Goal: Task Accomplishment & Management: Complete application form

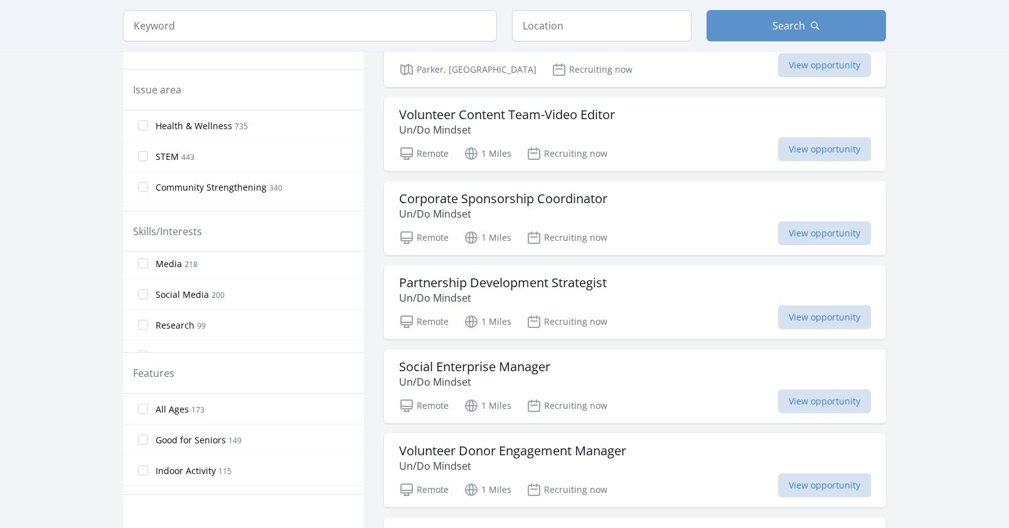
scroll to position [251, 0]
click at [169, 265] on span "Research" at bounding box center [175, 263] width 39 height 13
click at [148, 265] on input "Research 99" at bounding box center [143, 262] width 10 height 10
click at [140, 322] on input "Health Professional 57" at bounding box center [143, 321] width 10 height 10
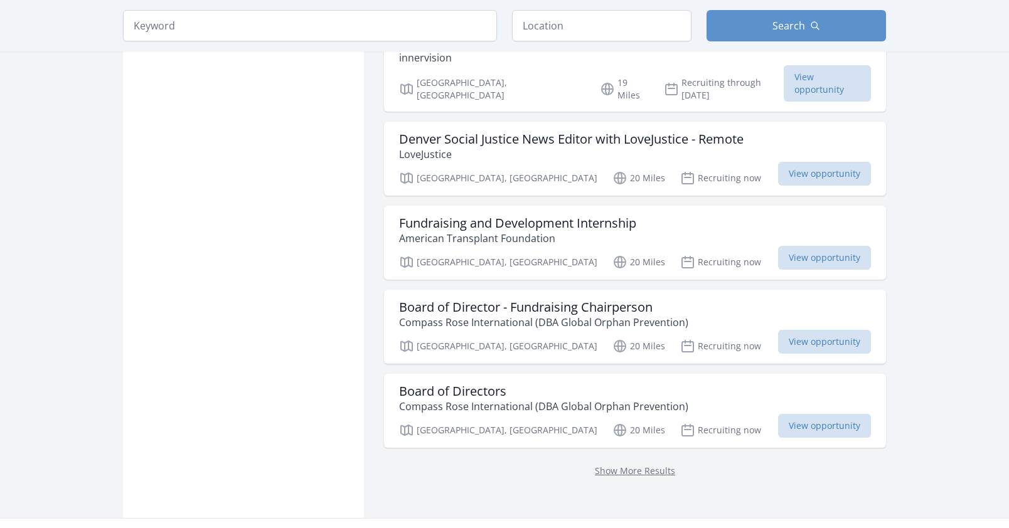
scroll to position [1505, 0]
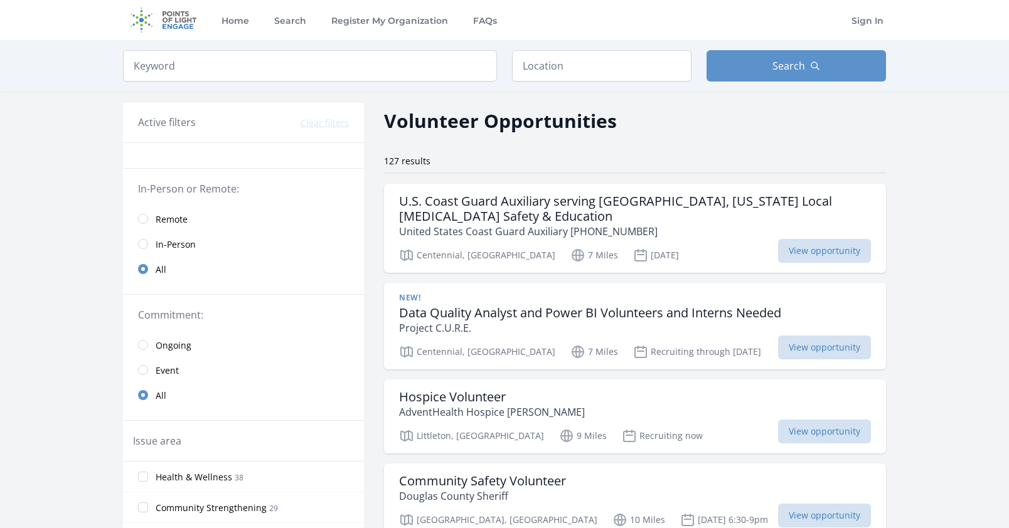
drag, startPoint x: 235, startPoint y: 323, endPoint x: 259, endPoint y: 191, distance: 134.6
click at [243, 53] on input "search" at bounding box center [310, 65] width 374 height 31
click at [151, 218] on link "Remote" at bounding box center [243, 218] width 241 height 25
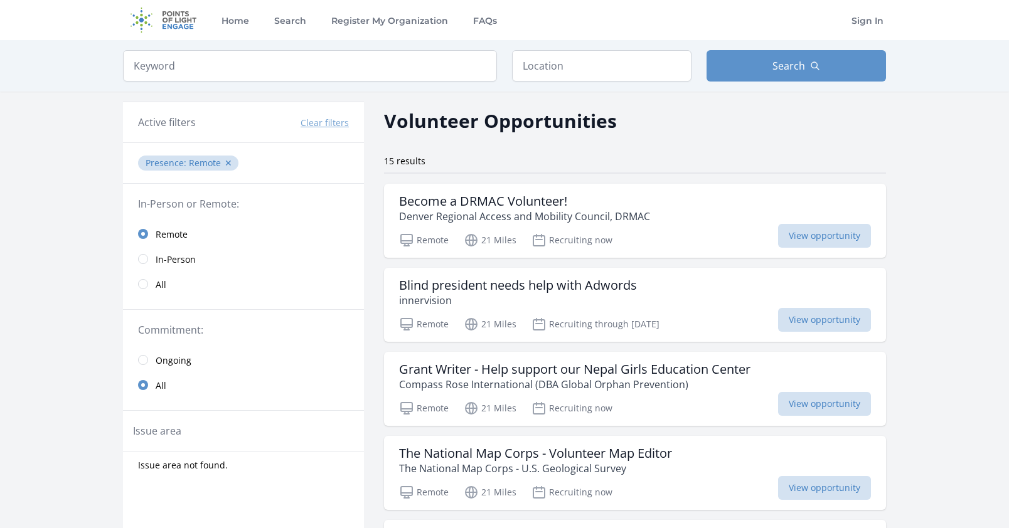
click at [146, 218] on fieldset "In-Person or Remote: Remote In-Person All" at bounding box center [243, 246] width 241 height 100
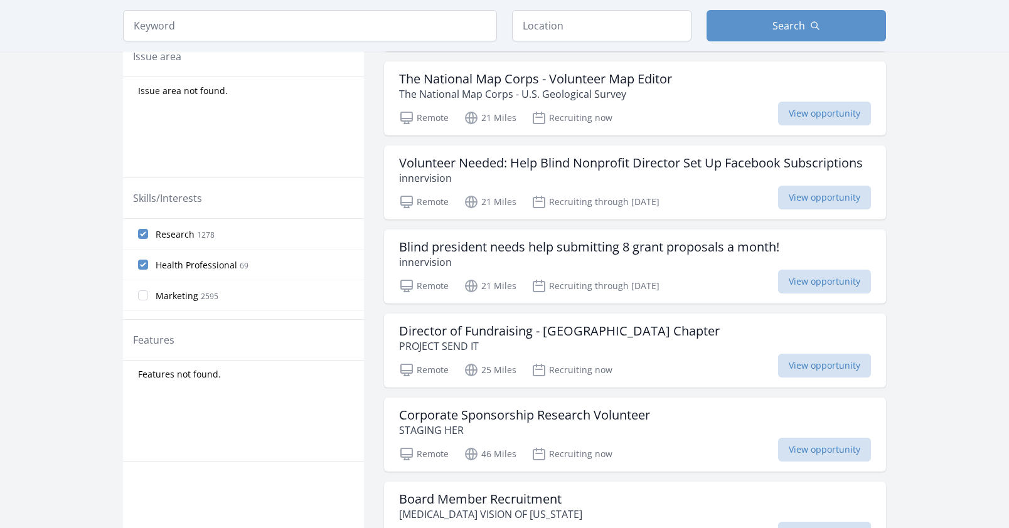
scroll to position [376, 0]
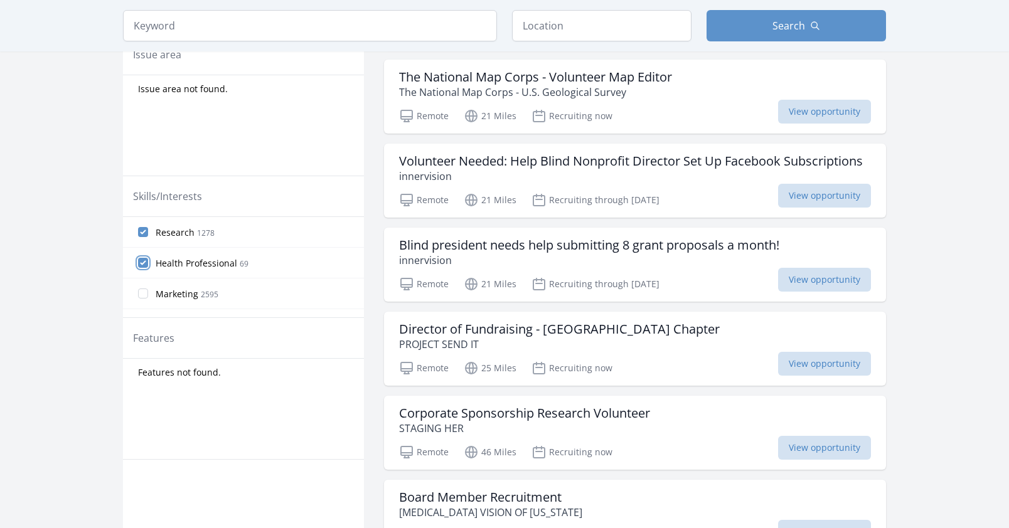
click at [143, 264] on input "Health Professional 69" at bounding box center [143, 263] width 10 height 10
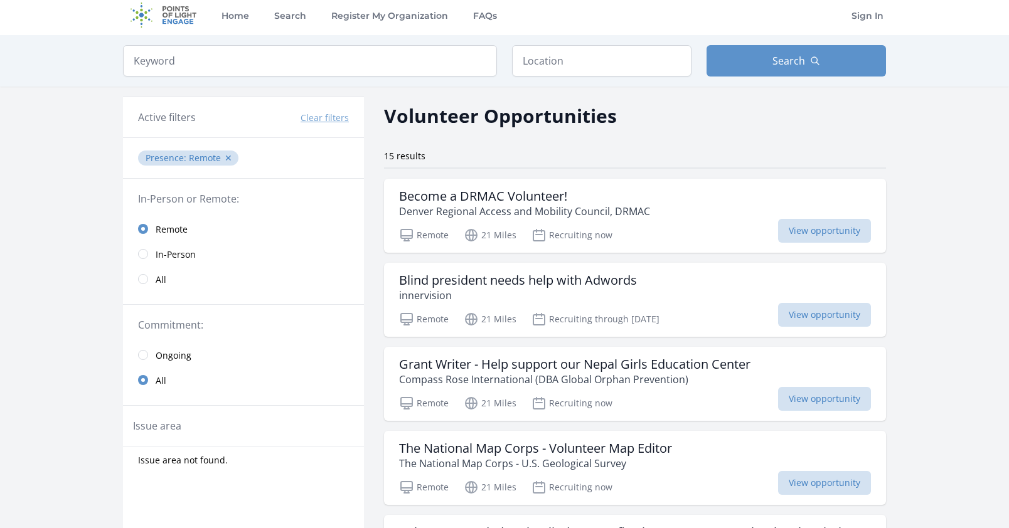
scroll to position [0, 0]
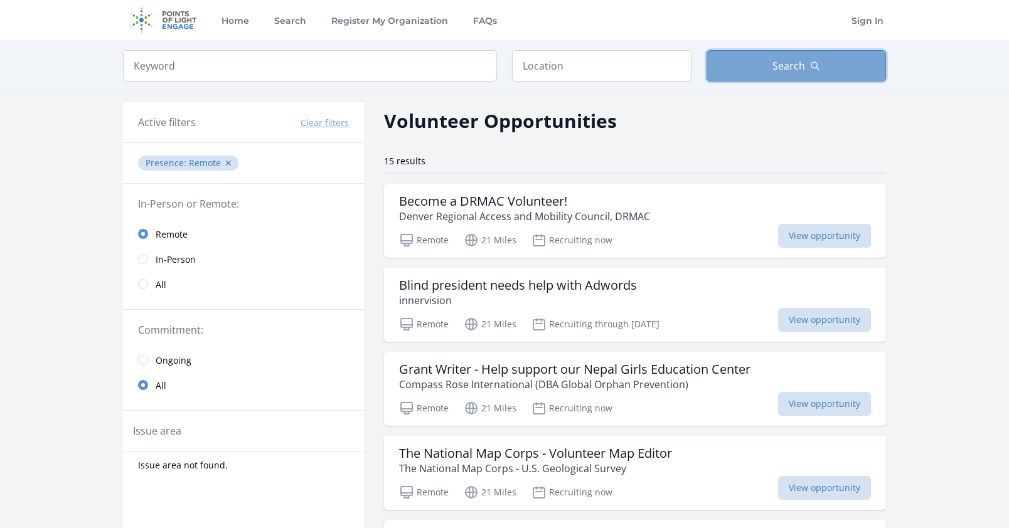
click at [779, 75] on button "Search" at bounding box center [795, 65] width 179 height 31
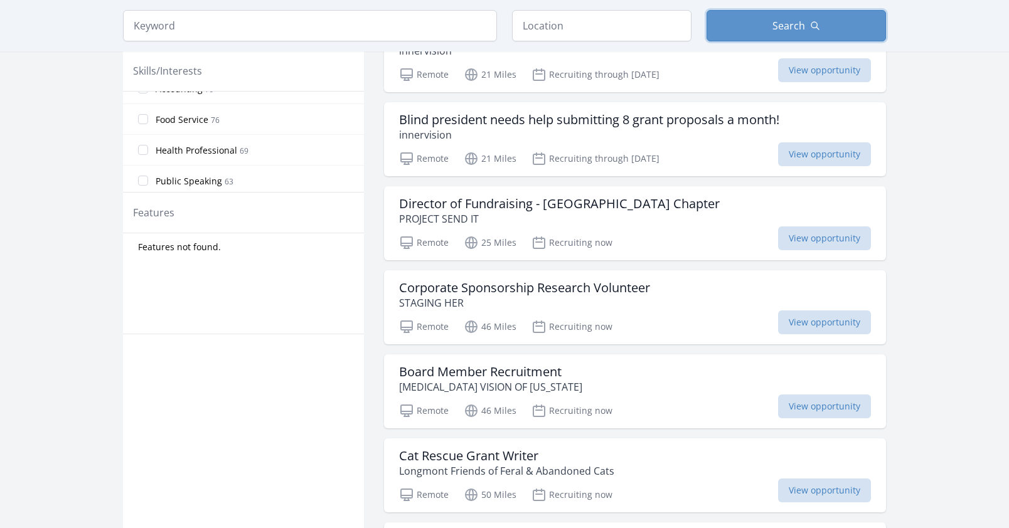
scroll to position [878, 0]
click at [147, 148] on input "Health Professional 69" at bounding box center [143, 151] width 10 height 10
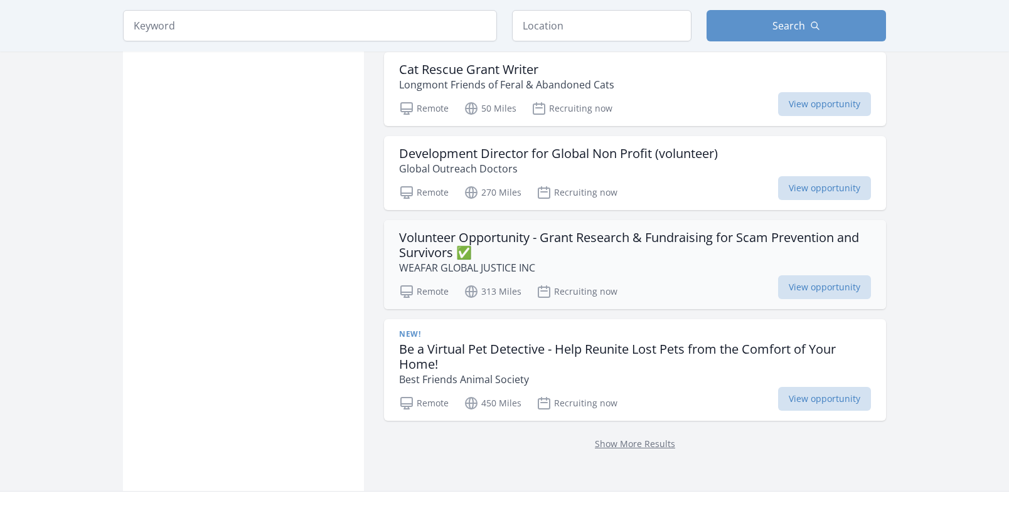
scroll to position [941, 0]
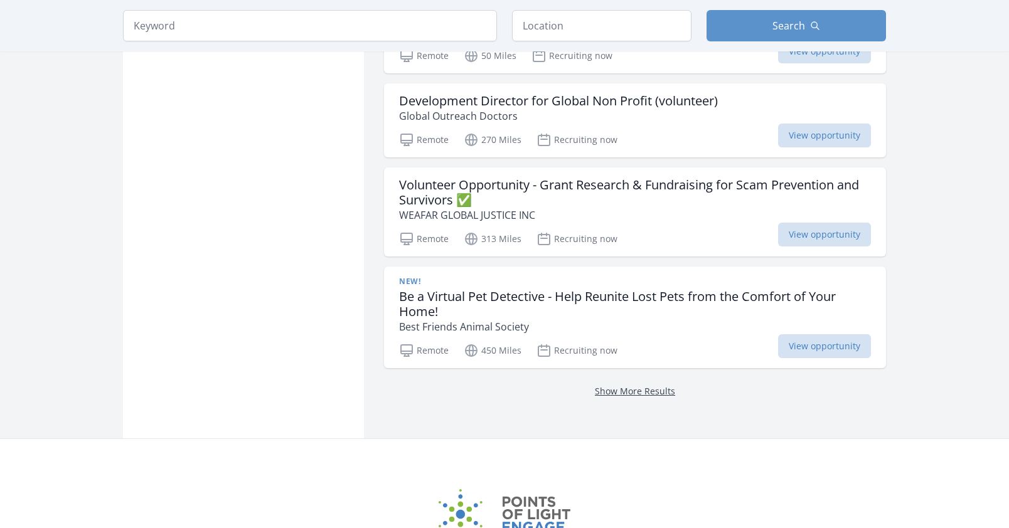
click at [648, 389] on link "Show More Results" at bounding box center [635, 391] width 80 height 12
click at [632, 395] on link "Show More Results" at bounding box center [635, 391] width 80 height 12
click at [637, 388] on link "Show More Results" at bounding box center [635, 391] width 80 height 12
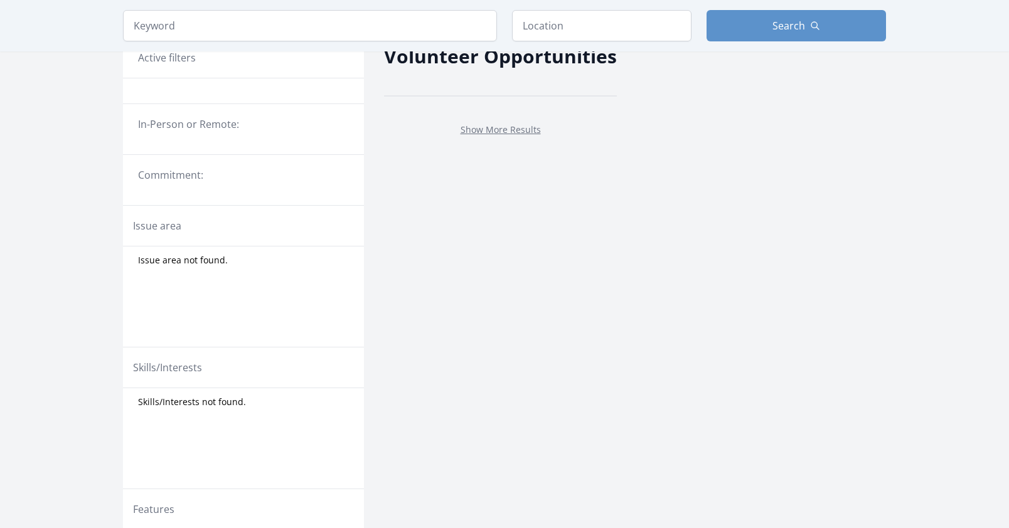
scroll to position [63, 0]
click at [513, 127] on link "Show More Results" at bounding box center [500, 131] width 80 height 12
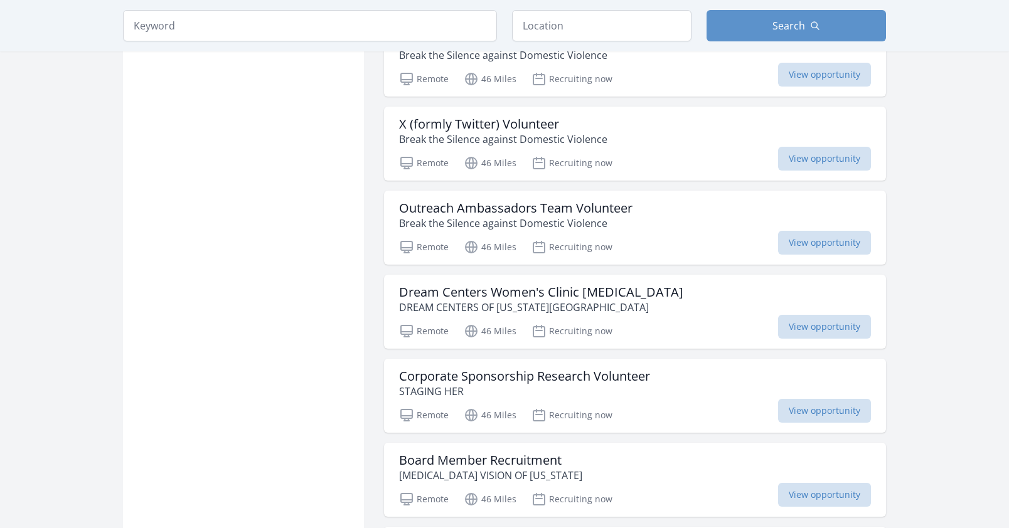
scroll to position [1568, 0]
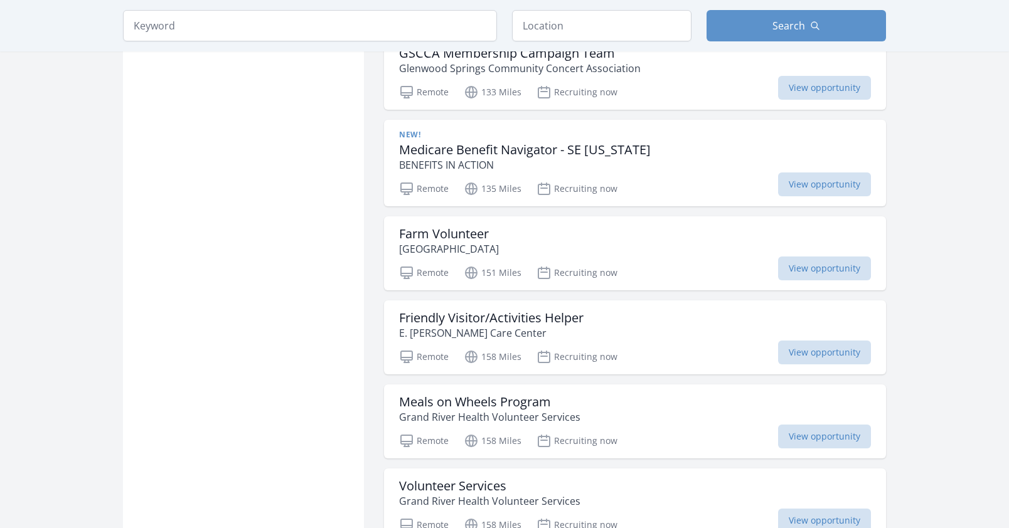
scroll to position [4829, 0]
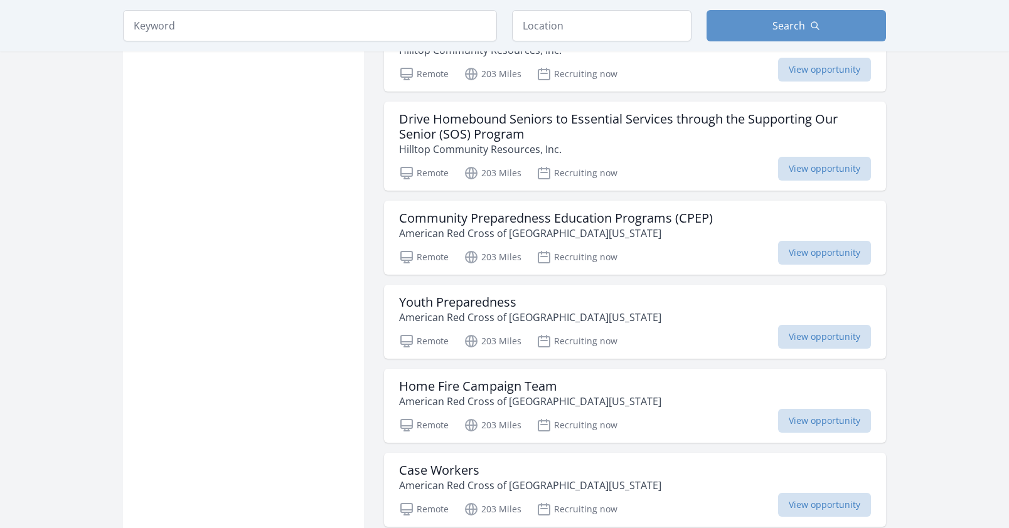
scroll to position [6585, 0]
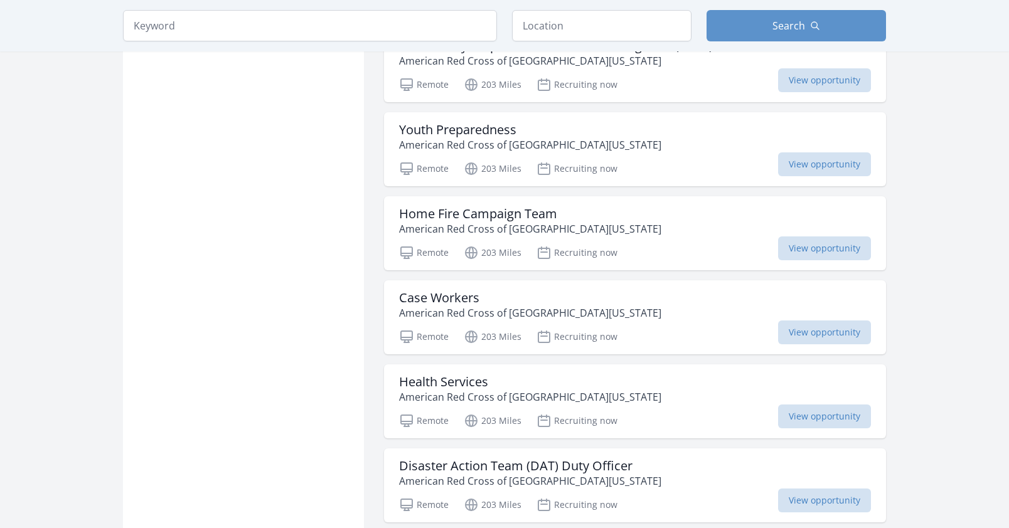
scroll to position [6774, 0]
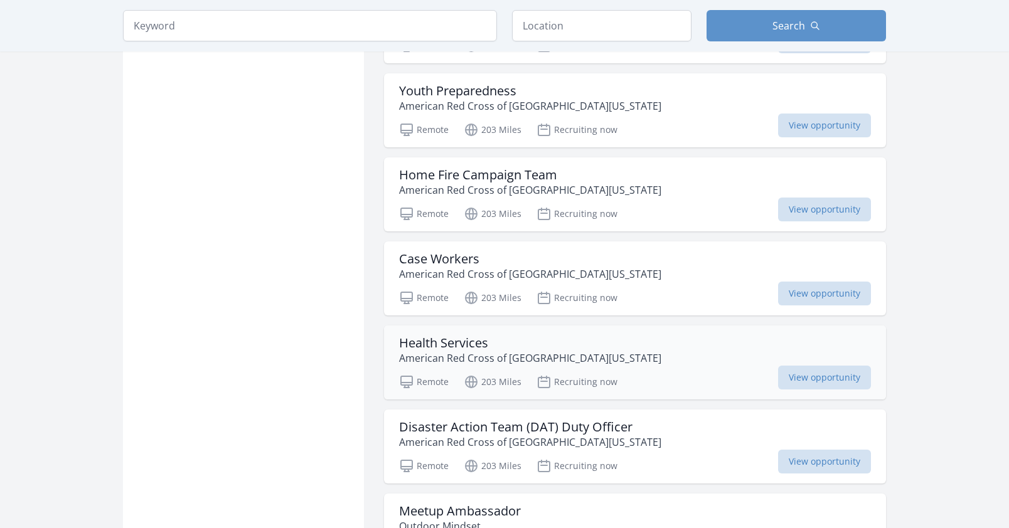
drag, startPoint x: 439, startPoint y: 260, endPoint x: 408, endPoint y: 333, distance: 79.8
drag, startPoint x: 408, startPoint y: 333, endPoint x: 427, endPoint y: 262, distance: 73.5
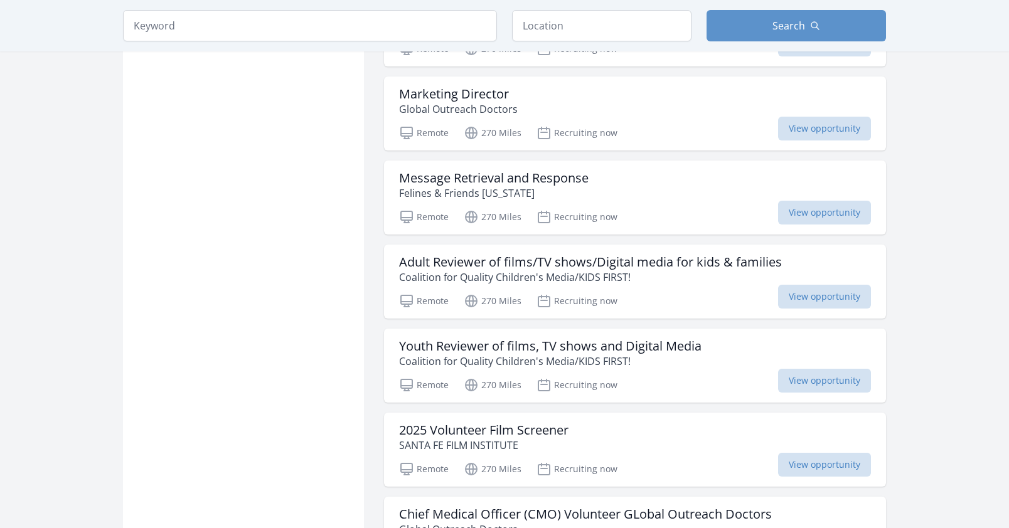
scroll to position [7965, 0]
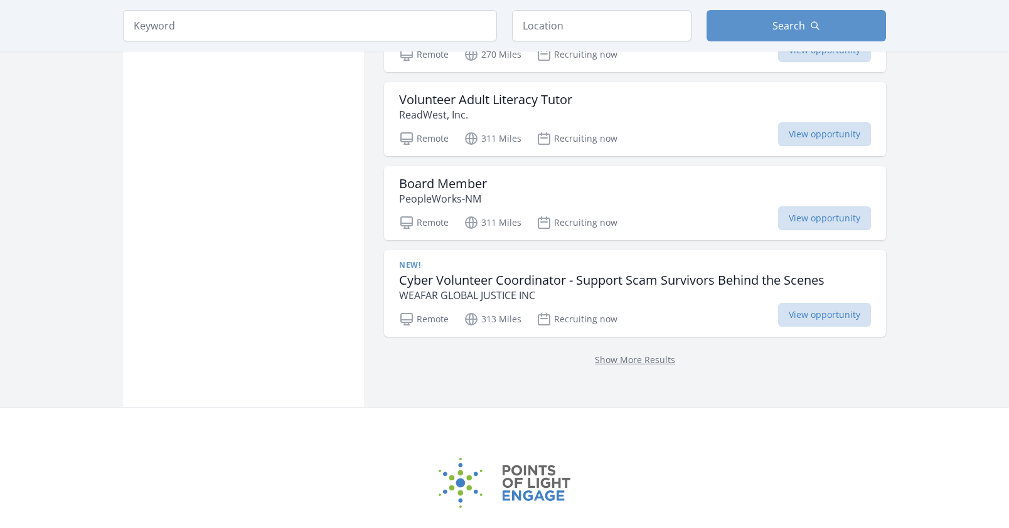
scroll to position [8592, 0]
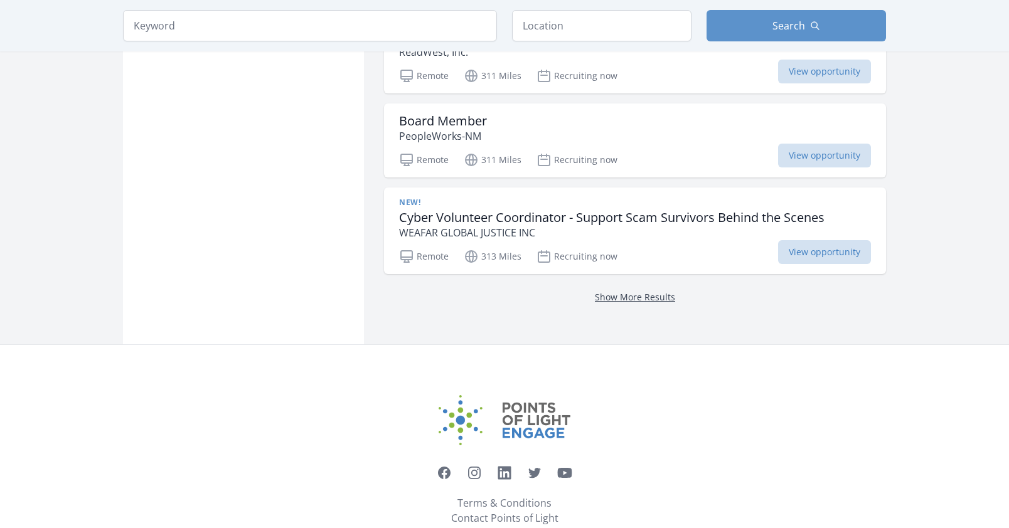
click at [648, 299] on link "Show More Results" at bounding box center [635, 297] width 80 height 12
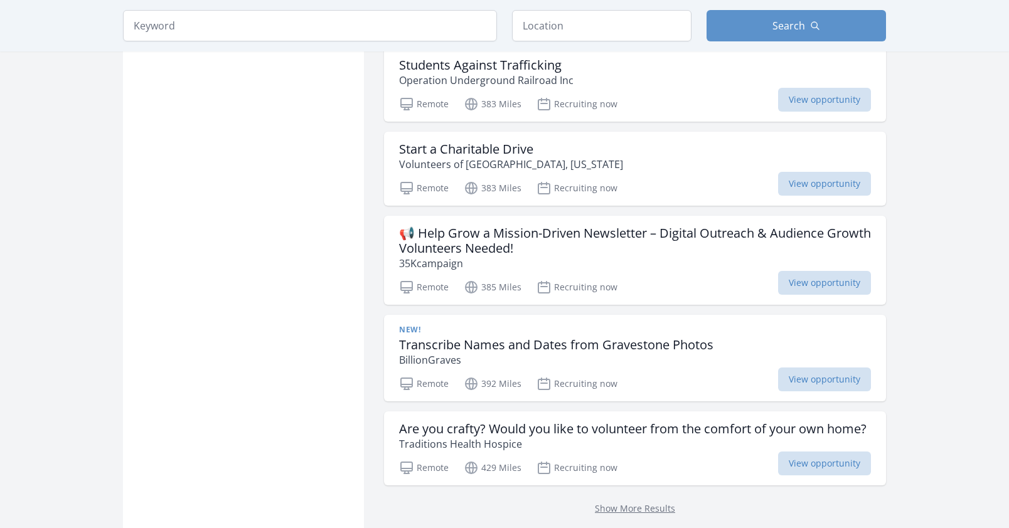
scroll to position [10160, 0]
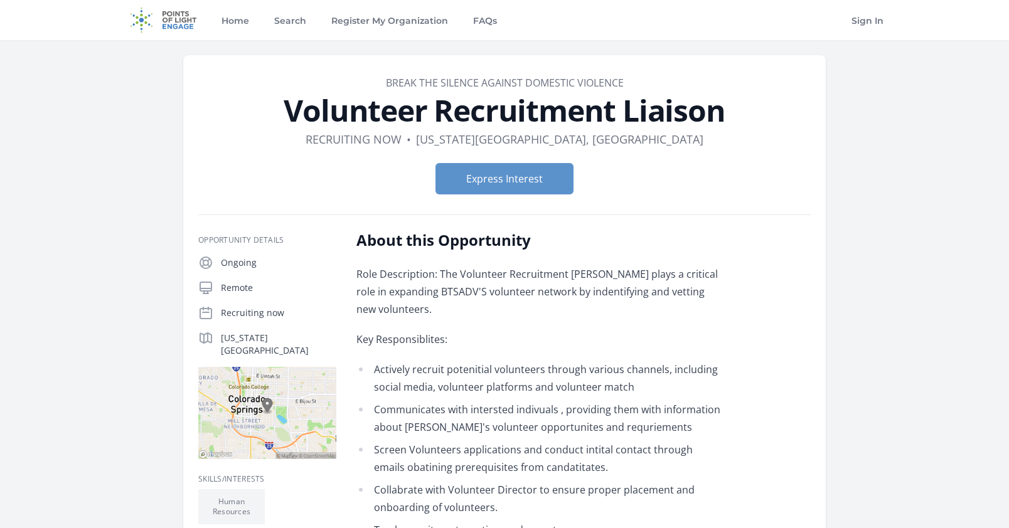
drag, startPoint x: 666, startPoint y: 305, endPoint x: 580, endPoint y: 203, distance: 134.4
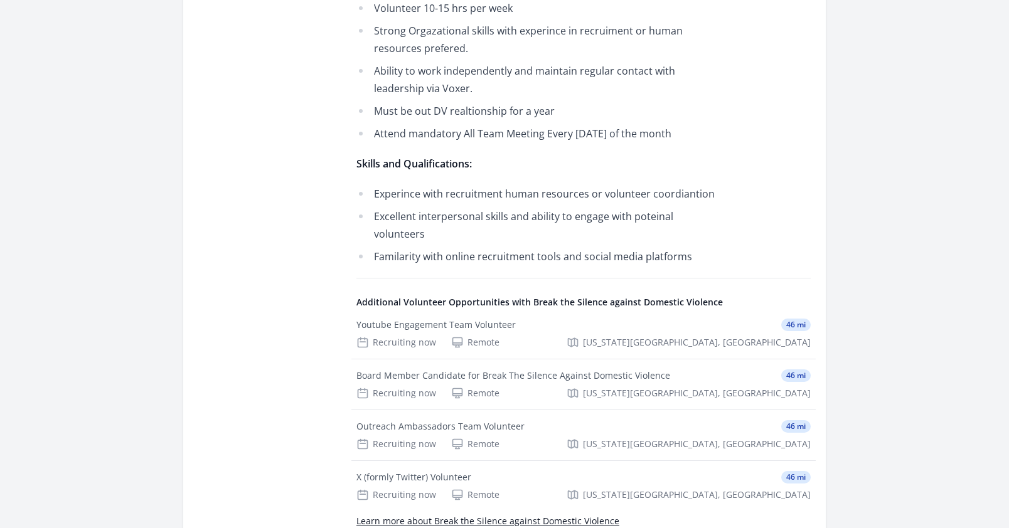
scroll to position [627, 0]
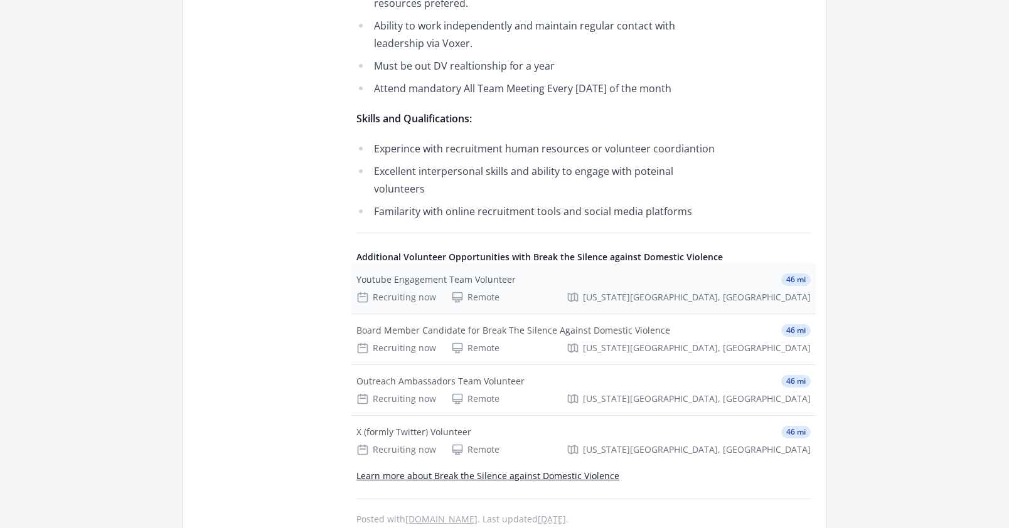
drag, startPoint x: 637, startPoint y: 250, endPoint x: 617, endPoint y: 158, distance: 93.9
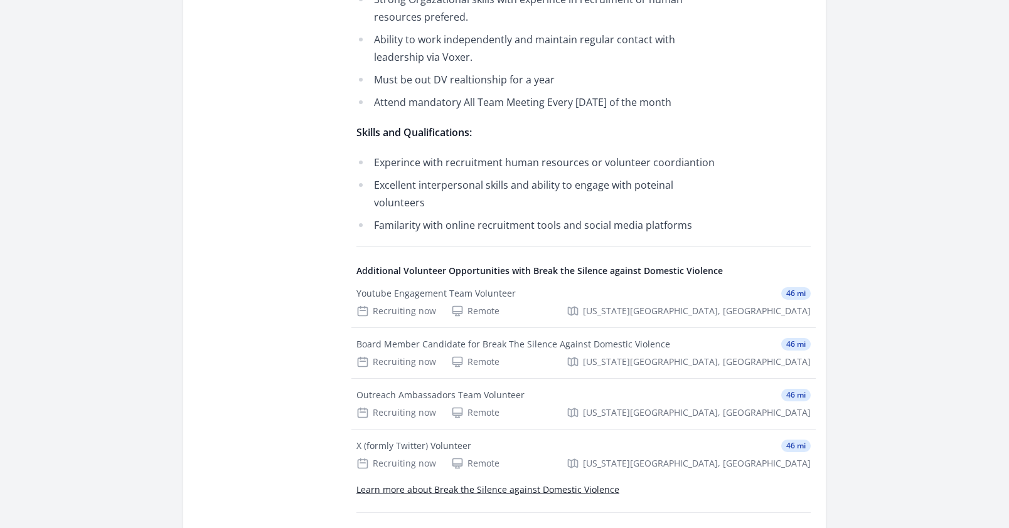
drag, startPoint x: 632, startPoint y: 173, endPoint x: 629, endPoint y: 154, distance: 19.7
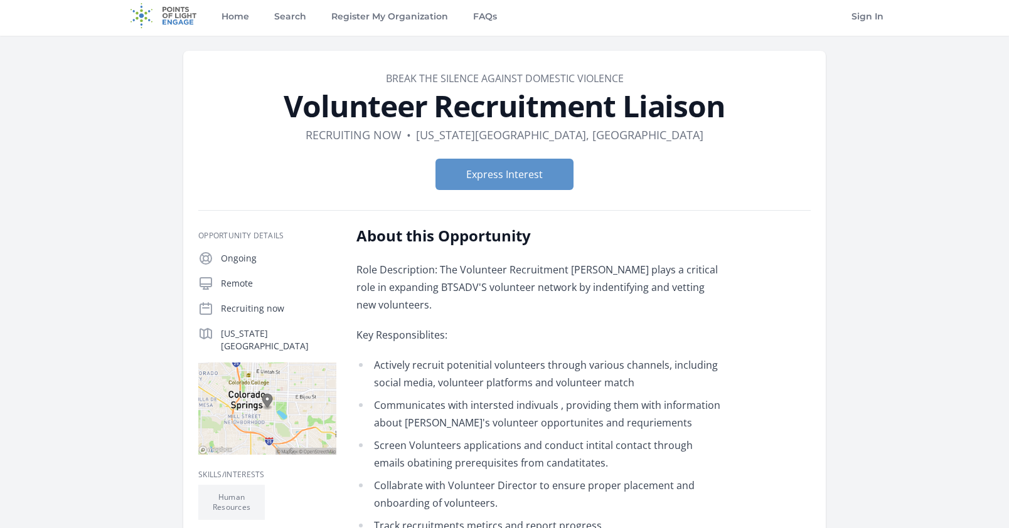
scroll to position [0, 0]
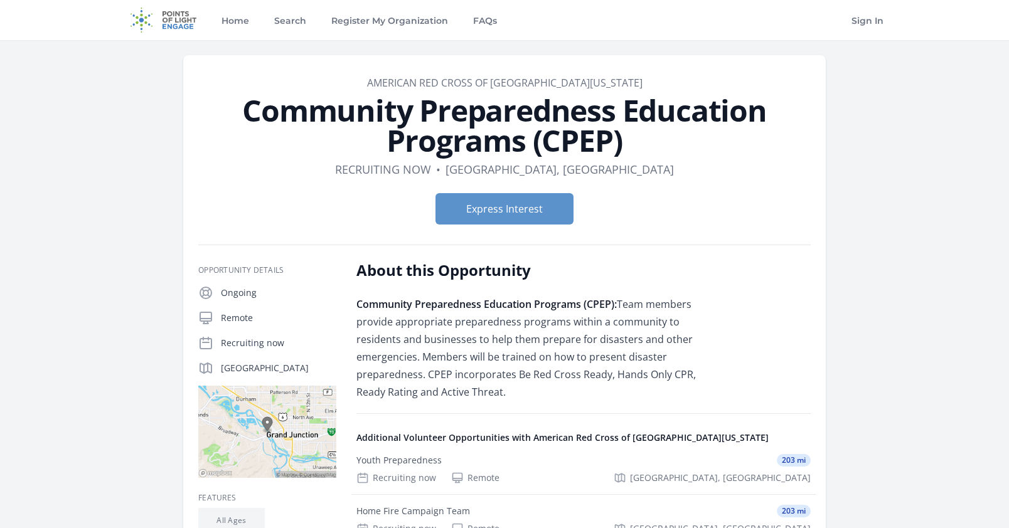
drag, startPoint x: 711, startPoint y: 272, endPoint x: 648, endPoint y: 60, distance: 221.9
